Goal: Task Accomplishment & Management: Use online tool/utility

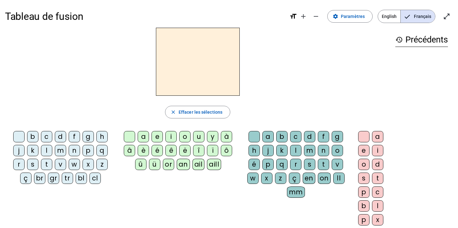
click at [48, 135] on div "c" at bounding box center [46, 136] width 11 height 11
click at [342, 15] on span at bounding box center [350, 16] width 45 height 15
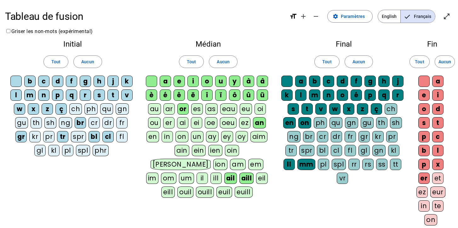
click at [154, 123] on div "ou" at bounding box center [154, 122] width 13 height 11
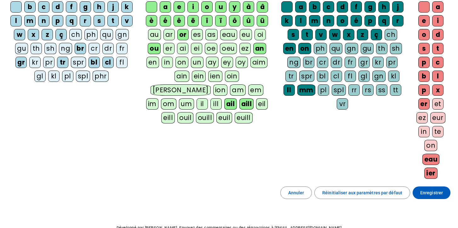
scroll to position [111, 0]
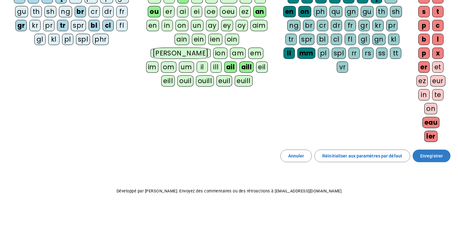
click at [425, 157] on span "Enregistrer" at bounding box center [431, 156] width 23 height 8
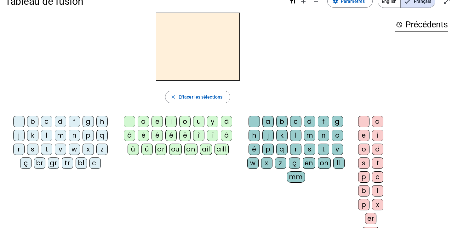
scroll to position [12, 0]
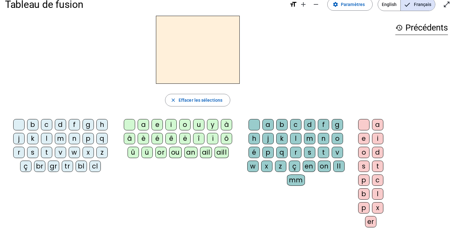
click at [48, 125] on div "c" at bounding box center [46, 124] width 11 height 11
click at [178, 152] on div "ou" at bounding box center [175, 152] width 13 height 11
click at [294, 150] on div "r" at bounding box center [295, 152] width 11 height 11
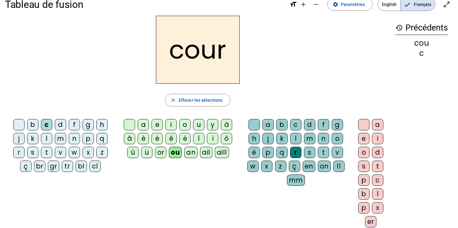
click at [366, 166] on div "s" at bounding box center [363, 166] width 11 height 11
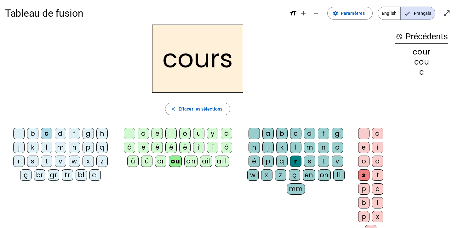
scroll to position [0, 0]
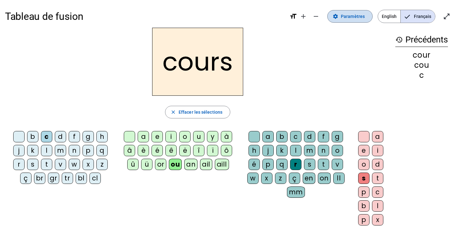
click at [345, 17] on span "Paramètres" at bounding box center [353, 17] width 24 height 8
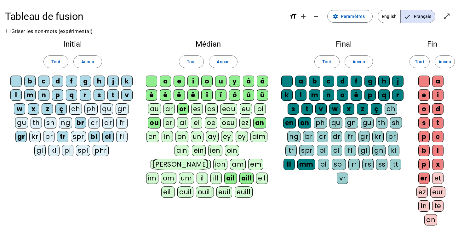
click at [369, 162] on div "rs" at bounding box center [367, 164] width 11 height 11
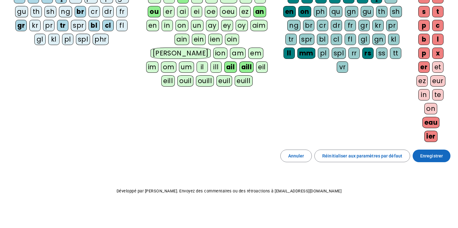
click at [424, 154] on span "Enregistrer" at bounding box center [431, 156] width 23 height 8
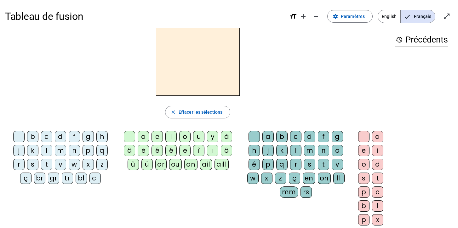
click at [43, 134] on div "c" at bounding box center [46, 136] width 11 height 11
click at [178, 164] on div "ou" at bounding box center [175, 164] width 13 height 11
click at [306, 192] on div "rs" at bounding box center [306, 191] width 11 height 11
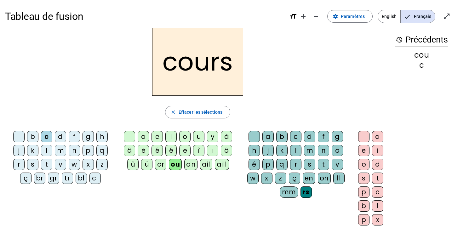
click at [362, 149] on div "e" at bounding box center [363, 150] width 11 height 11
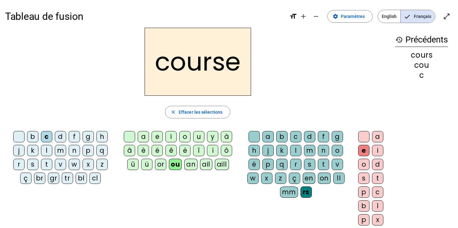
click at [236, 161] on div "a e i o u y à â è é ê ë [PERSON_NAME] ô û ü or ou an ail aill" at bounding box center [179, 152] width 117 height 42
drag, startPoint x: 397, startPoint y: 210, endPoint x: 393, endPoint y: 180, distance: 30.5
click at [393, 180] on div "history Précédents cours cou c" at bounding box center [421, 145] width 63 height 234
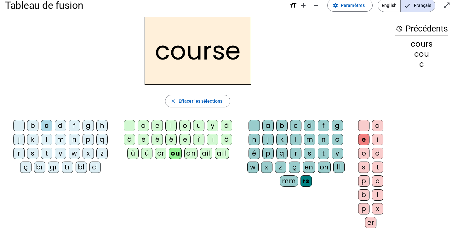
scroll to position [13, 0]
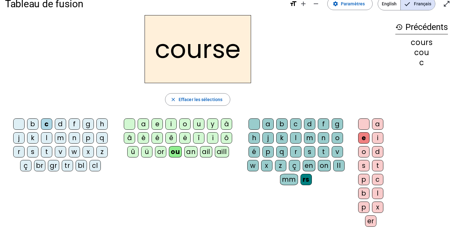
click at [392, 200] on div "history Précédents cours cou c" at bounding box center [421, 132] width 63 height 234
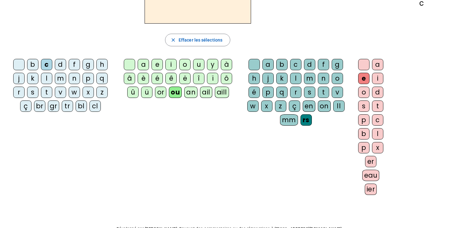
scroll to position [0, 0]
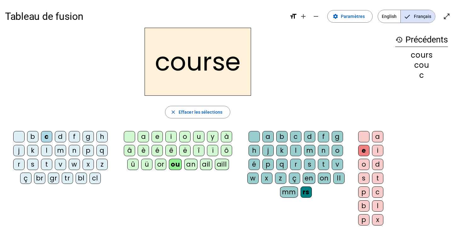
click at [18, 137] on div at bounding box center [18, 136] width 11 height 11
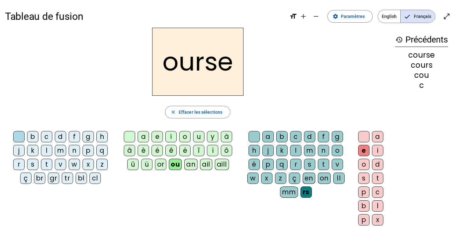
click at [15, 136] on div at bounding box center [18, 136] width 11 height 11
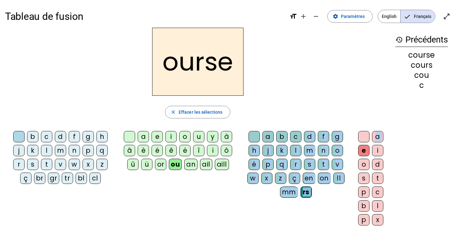
drag, startPoint x: 300, startPoint y: 141, endPoint x: 357, endPoint y: 148, distance: 57.5
click at [357, 148] on div "b c d f g h j k l m n p q r s t v w x z ç br gr tr bl cl a e i o u y à â è é ê …" at bounding box center [197, 201] width 385 height 144
click at [372, 134] on div "a" at bounding box center [377, 136] width 11 height 11
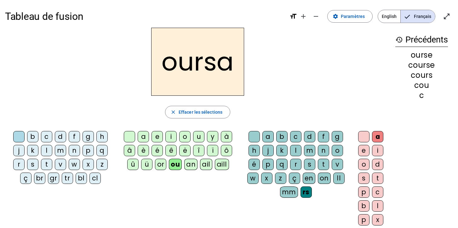
click at [362, 135] on div at bounding box center [363, 136] width 11 height 11
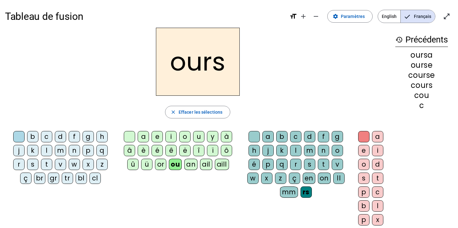
click at [48, 159] on div "t" at bounding box center [46, 164] width 11 height 11
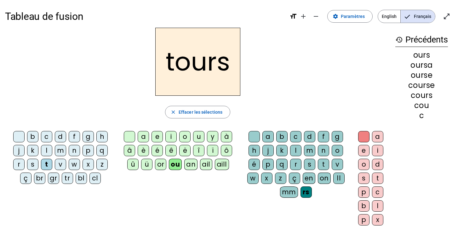
click at [251, 132] on div at bounding box center [254, 136] width 11 height 11
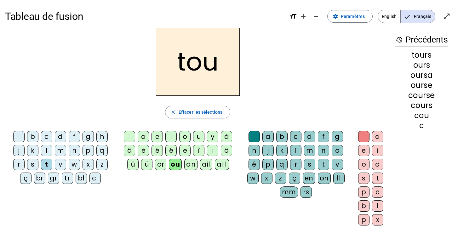
click at [293, 165] on div "r" at bounding box center [295, 164] width 11 height 11
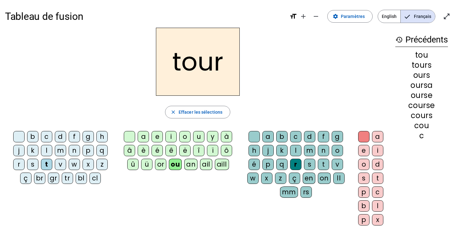
click at [15, 156] on letter-bubble "j" at bounding box center [20, 152] width 14 height 14
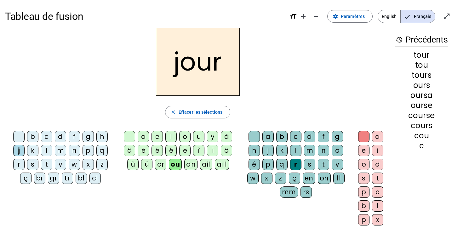
click at [42, 136] on div "c" at bounding box center [46, 136] width 11 height 11
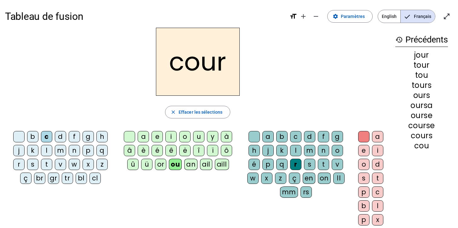
click at [360, 221] on div "p" at bounding box center [363, 219] width 11 height 11
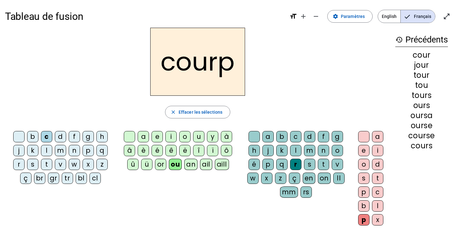
click at [362, 193] on div "p" at bounding box center [363, 191] width 11 height 11
click at [363, 195] on div "p" at bounding box center [363, 191] width 11 height 11
click at [363, 194] on div "p" at bounding box center [363, 191] width 11 height 11
click at [85, 150] on div "p" at bounding box center [88, 150] width 11 height 11
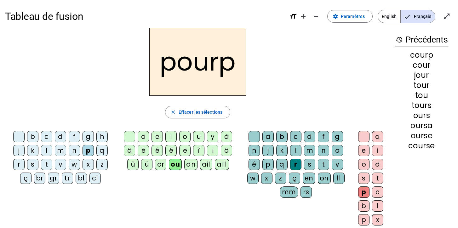
click at [378, 203] on div "l" at bounding box center [377, 205] width 11 height 11
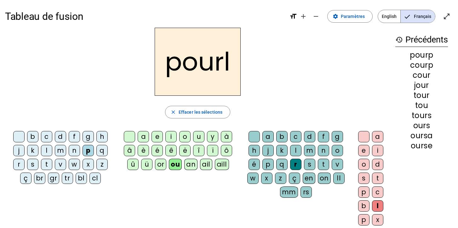
click at [380, 186] on div "c" at bounding box center [377, 191] width 11 height 11
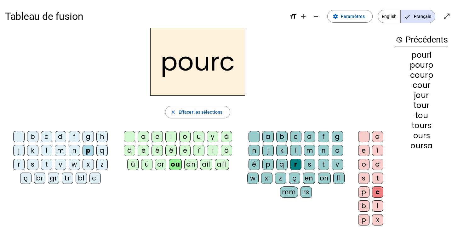
click at [362, 135] on div at bounding box center [363, 136] width 11 height 11
